Goal: Information Seeking & Learning: Learn about a topic

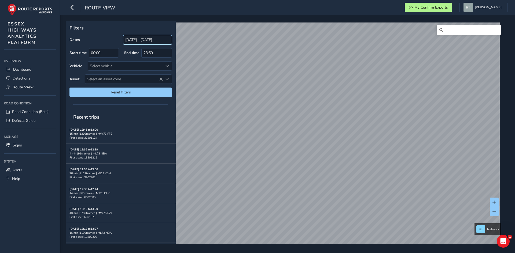
click at [142, 41] on input "[DATE] - [DATE]" at bounding box center [147, 39] width 49 height 9
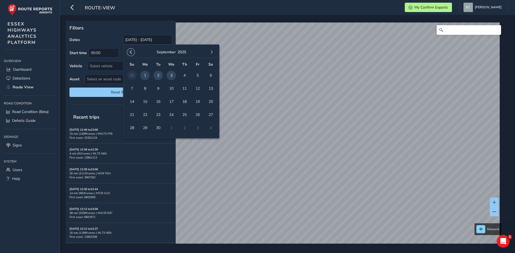
click at [131, 53] on span "button" at bounding box center [131, 52] width 4 height 4
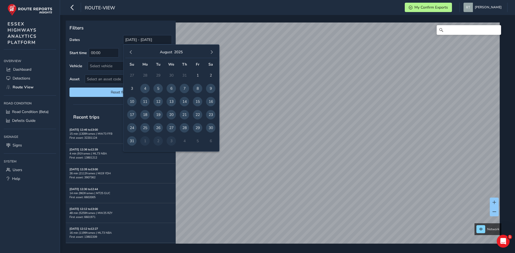
click at [131, 53] on span "button" at bounding box center [131, 52] width 4 height 4
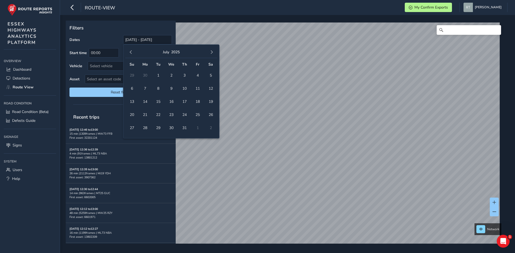
click at [131, 53] on span "button" at bounding box center [131, 52] width 4 height 4
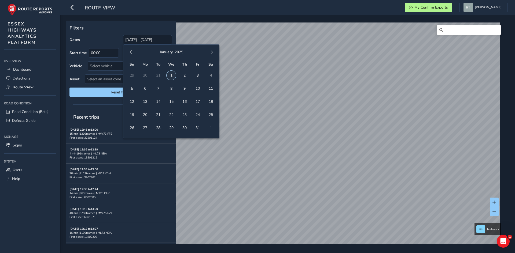
click at [170, 76] on span "1" at bounding box center [170, 75] width 9 height 9
click at [208, 52] on button "button" at bounding box center [212, 53] width 8 height 8
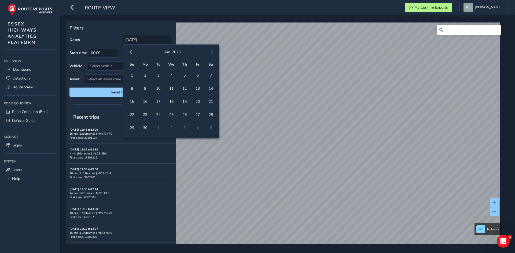
click at [208, 52] on button "button" at bounding box center [212, 53] width 8 height 8
click at [210, 51] on span "button" at bounding box center [212, 52] width 4 height 4
click at [209, 91] on span "13" at bounding box center [210, 88] width 9 height 9
type input "[DATE] - [DATE]"
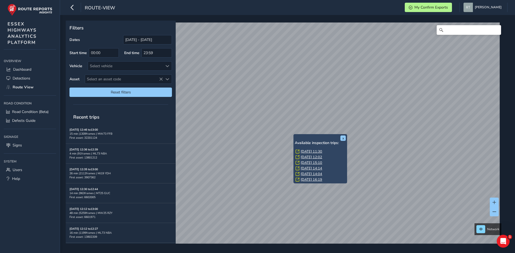
click at [313, 152] on link "Tue, 20 May, 11:30" at bounding box center [310, 151] width 21 height 5
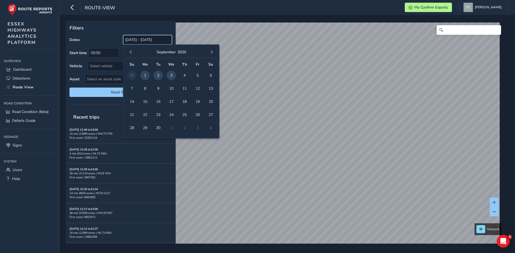
click at [146, 44] on input "[DATE] - [DATE]" at bounding box center [147, 39] width 49 height 9
click at [130, 55] on button "button" at bounding box center [131, 53] width 8 height 8
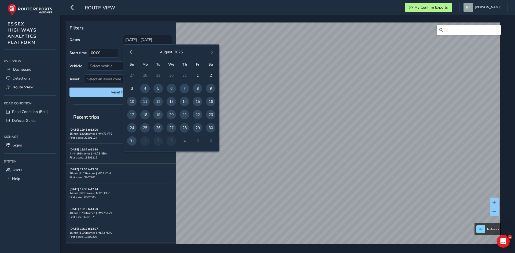
click at [130, 55] on button "button" at bounding box center [131, 53] width 8 height 8
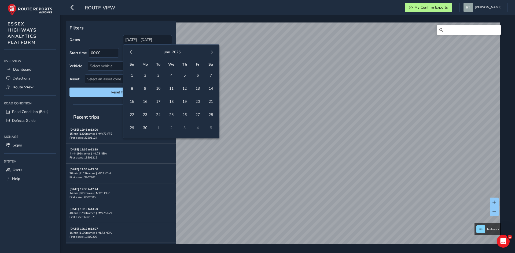
click at [130, 55] on button "button" at bounding box center [131, 53] width 8 height 8
click at [171, 76] on span "1" at bounding box center [170, 75] width 9 height 9
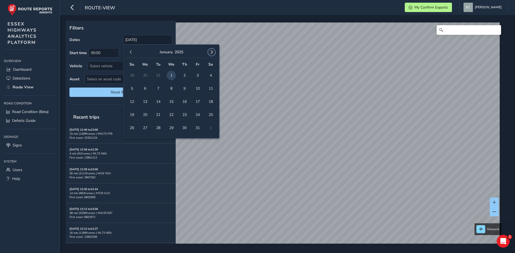
click at [210, 55] on button "button" at bounding box center [212, 53] width 8 height 8
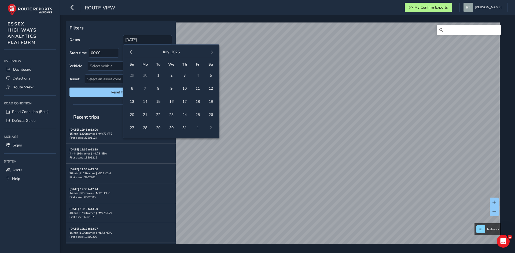
click at [210, 56] on div "July 2025" at bounding box center [171, 53] width 92 height 12
click at [211, 54] on span "button" at bounding box center [212, 52] width 4 height 4
click at [210, 90] on span "13" at bounding box center [210, 88] width 9 height 9
type input "[DATE] - [DATE]"
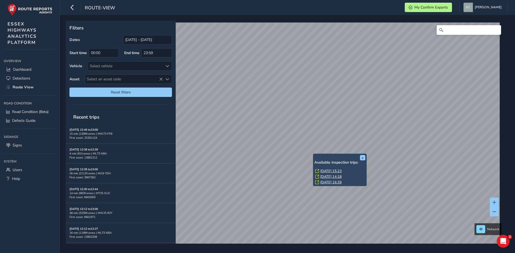
click at [328, 172] on link "Tue, 6 May, 15:23" at bounding box center [330, 171] width 21 height 5
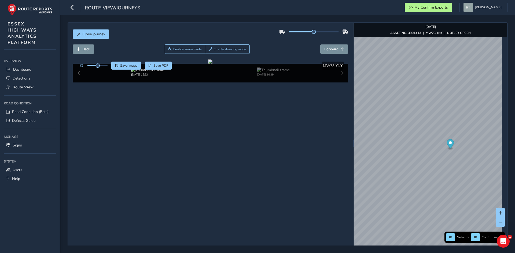
click at [447, 145] on icon "Map marker" at bounding box center [449, 143] width 7 height 9
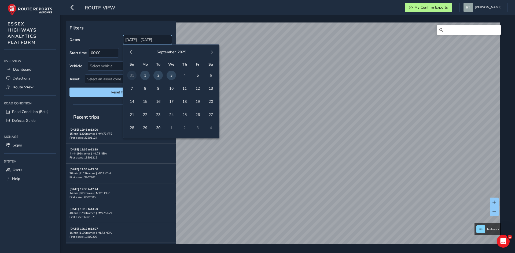
click at [126, 39] on input "[DATE] - [DATE]" at bounding box center [147, 39] width 49 height 9
click at [129, 53] on span "button" at bounding box center [131, 52] width 4 height 4
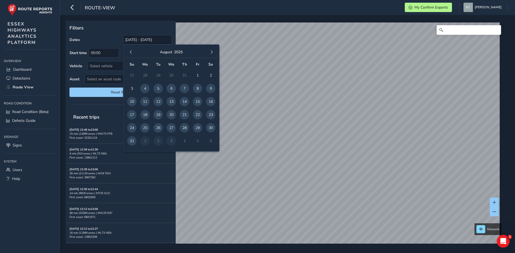
click at [129, 53] on span "button" at bounding box center [131, 52] width 4 height 4
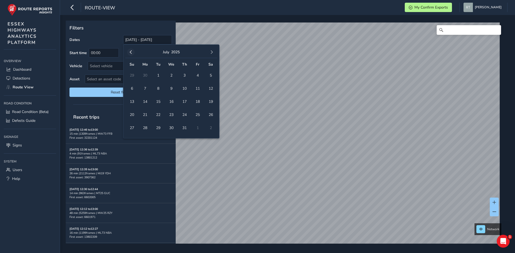
click at [130, 53] on span "button" at bounding box center [131, 52] width 4 height 4
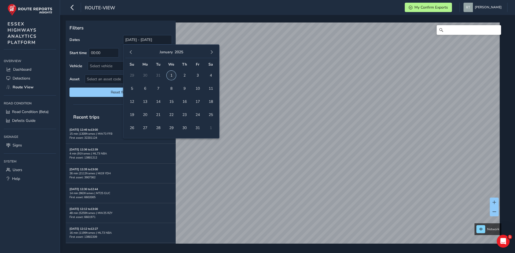
click at [170, 76] on span "1" at bounding box center [170, 75] width 9 height 9
click at [210, 53] on span "button" at bounding box center [212, 52] width 4 height 4
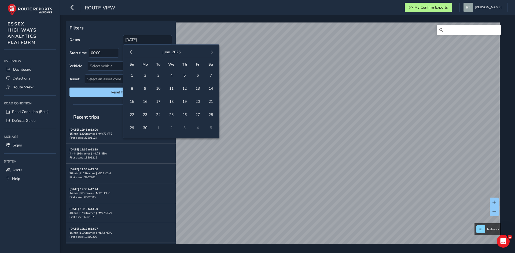
click at [210, 53] on span "button" at bounding box center [212, 52] width 4 height 4
click at [214, 90] on span "13" at bounding box center [210, 88] width 9 height 9
type input "01/01/2025 - 13/09/2025"
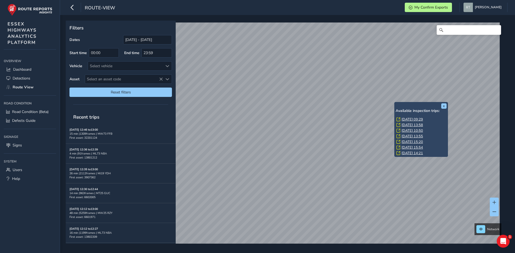
click at [412, 119] on link "Thu, 24 Jul, 09:29" at bounding box center [411, 119] width 21 height 5
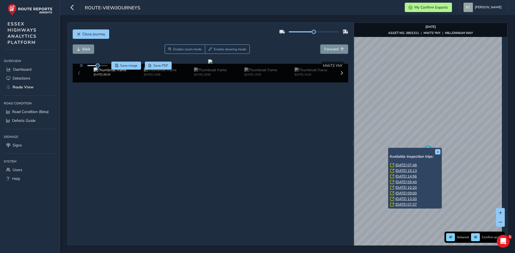
click at [401, 167] on link "Thu, 14 Aug, 07:48" at bounding box center [405, 165] width 21 height 5
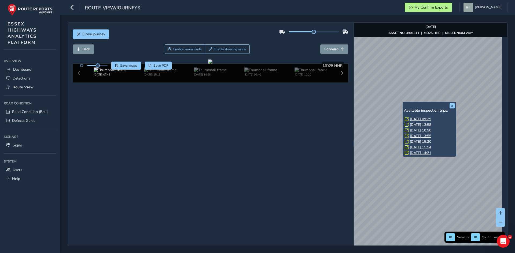
click at [413, 119] on link "Thu, 24 Jul, 09:29" at bounding box center [419, 119] width 21 height 5
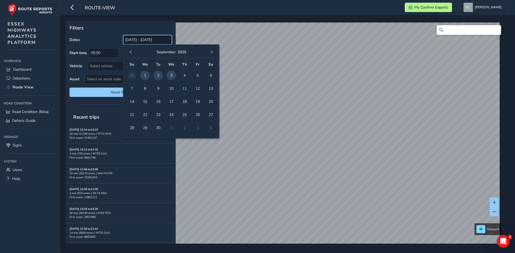
click at [140, 42] on input "[DATE] - [DATE]" at bounding box center [147, 39] width 49 height 9
click at [133, 52] on button "button" at bounding box center [131, 53] width 8 height 8
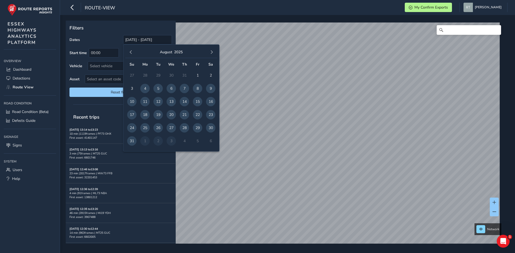
click at [133, 52] on button "button" at bounding box center [131, 53] width 8 height 8
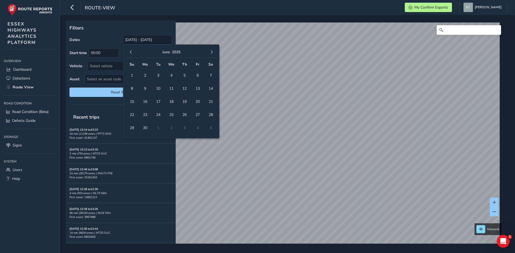
click at [133, 52] on button "button" at bounding box center [131, 53] width 8 height 8
click at [132, 53] on span "button" at bounding box center [131, 52] width 4 height 4
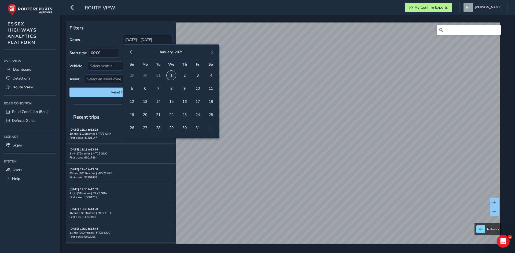
click at [171, 76] on span "1" at bounding box center [170, 75] width 9 height 9
click at [210, 55] on button "button" at bounding box center [212, 53] width 8 height 8
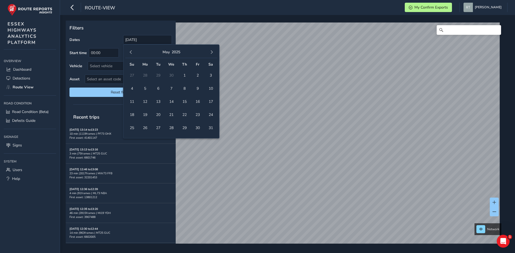
click at [210, 55] on button "button" at bounding box center [212, 53] width 8 height 8
click at [131, 56] on button "button" at bounding box center [131, 53] width 8 height 8
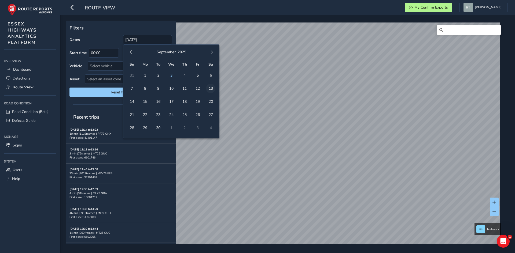
click at [211, 90] on span "13" at bounding box center [210, 88] width 9 height 9
type input "01/01/2025 - 13/09/2025"
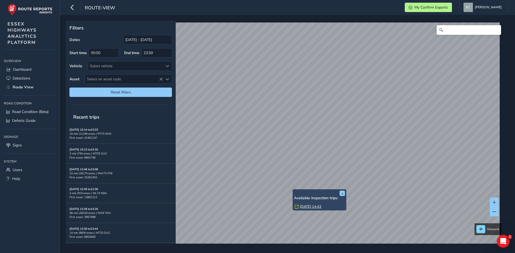
click at [315, 206] on link "Thu, 2 Jan, 14:43" at bounding box center [310, 206] width 21 height 5
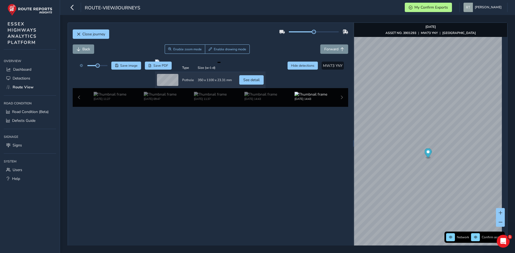
click at [426, 152] on circle "Map marker" at bounding box center [427, 152] width 3 height 3
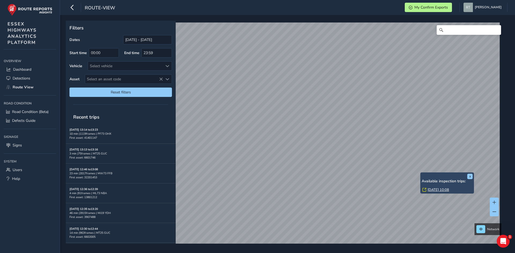
click at [437, 189] on link "[DATE] 10:08" at bounding box center [437, 190] width 21 height 5
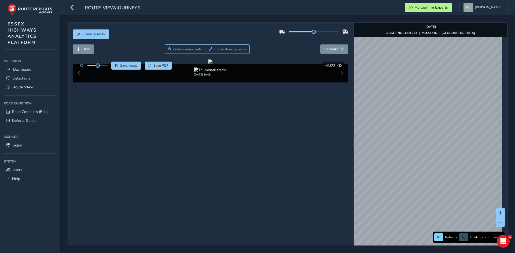
click at [514, 189] on div "Close journey Back Enable zoom mode Enable drawing mode Forward Click and Drag …" at bounding box center [287, 134] width 454 height 238
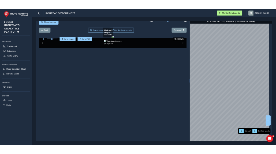
scroll to position [19, 0]
